Goal: Find specific page/section: Find specific page/section

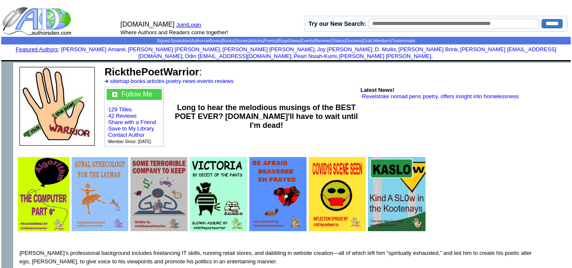
drag, startPoint x: 198, startPoint y: 65, endPoint x: 105, endPoint y: 67, distance: 92.8
click at [105, 67] on b "RickthePoetWarrior" at bounding box center [152, 71] width 94 height 11
copy b "RickthePoetWarrior"
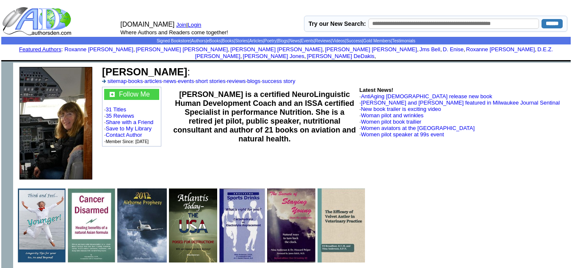
drag, startPoint x: 183, startPoint y: 68, endPoint x: 101, endPoint y: 67, distance: 82.2
drag, startPoint x: 101, startPoint y: 67, endPoint x: 266, endPoint y: 62, distance: 165.7
click at [266, 65] on td "Nina E Anderson : sitemap · books · articles · news · events · short stories · …" at bounding box center [335, 75] width 468 height 21
drag, startPoint x: 183, startPoint y: 66, endPoint x: 102, endPoint y: 65, distance: 80.9
click at [102, 65] on td "Nina E Anderson : sitemap · books · articles · news · events · short stories · …" at bounding box center [335, 75] width 468 height 21
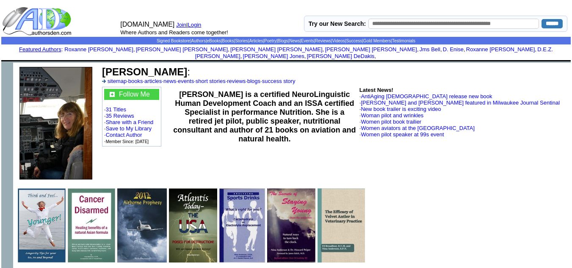
copy b "Nina E Anderson"
